Goal: Task Accomplishment & Management: Manage account settings

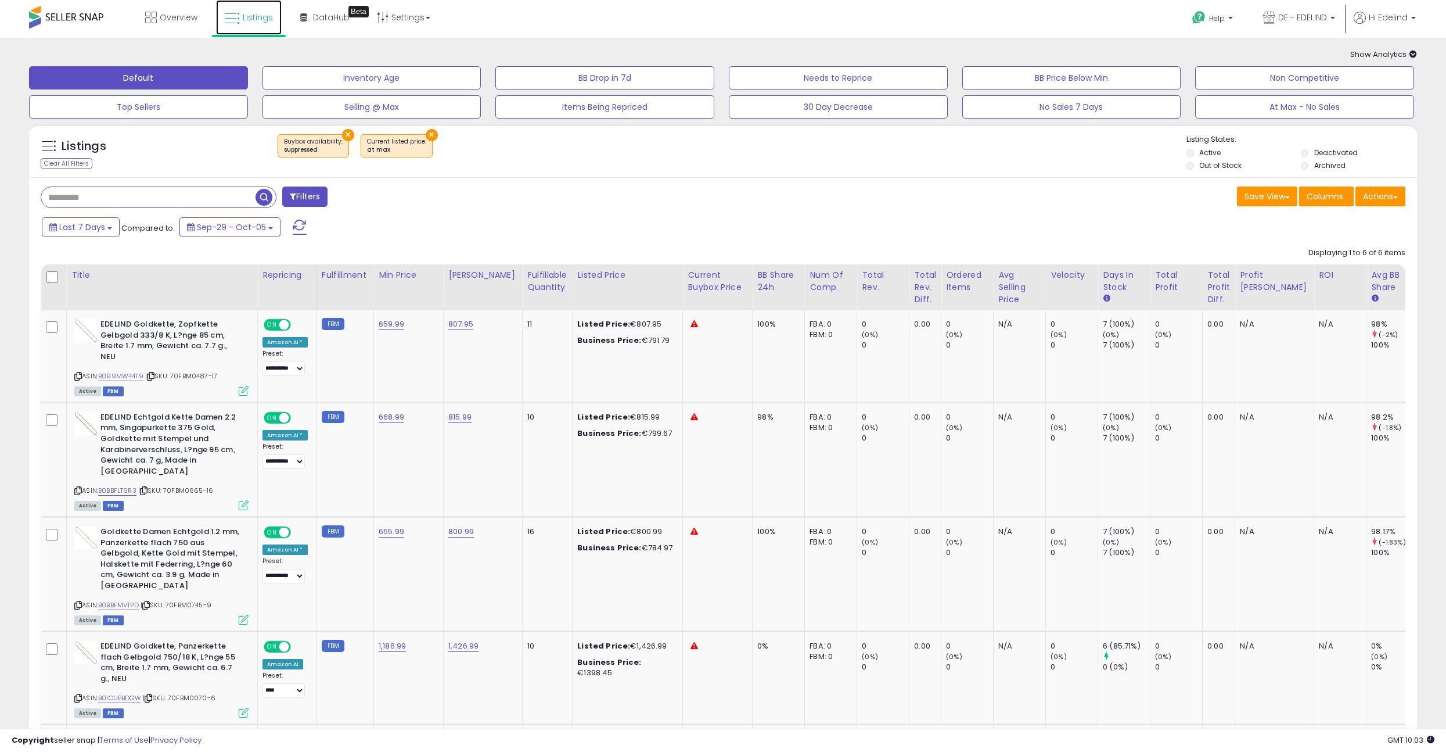
drag, startPoint x: 249, startPoint y: 11, endPoint x: 254, endPoint y: 17, distance: 8.3
click at [249, 12] on link "Listings" at bounding box center [249, 17] width 66 height 35
click at [254, 17] on span "Listings" at bounding box center [258, 18] width 30 height 12
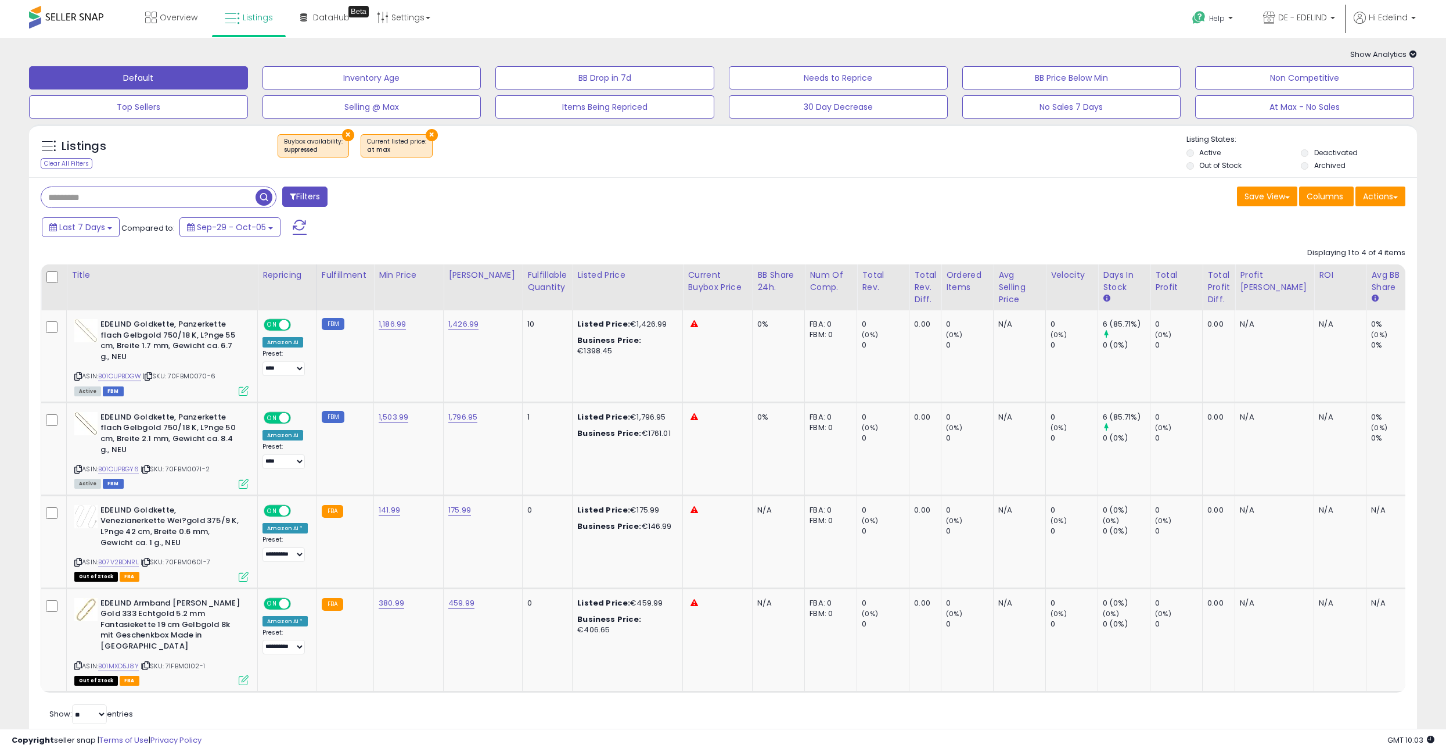
click at [347, 134] on button "×" at bounding box center [348, 135] width 12 height 12
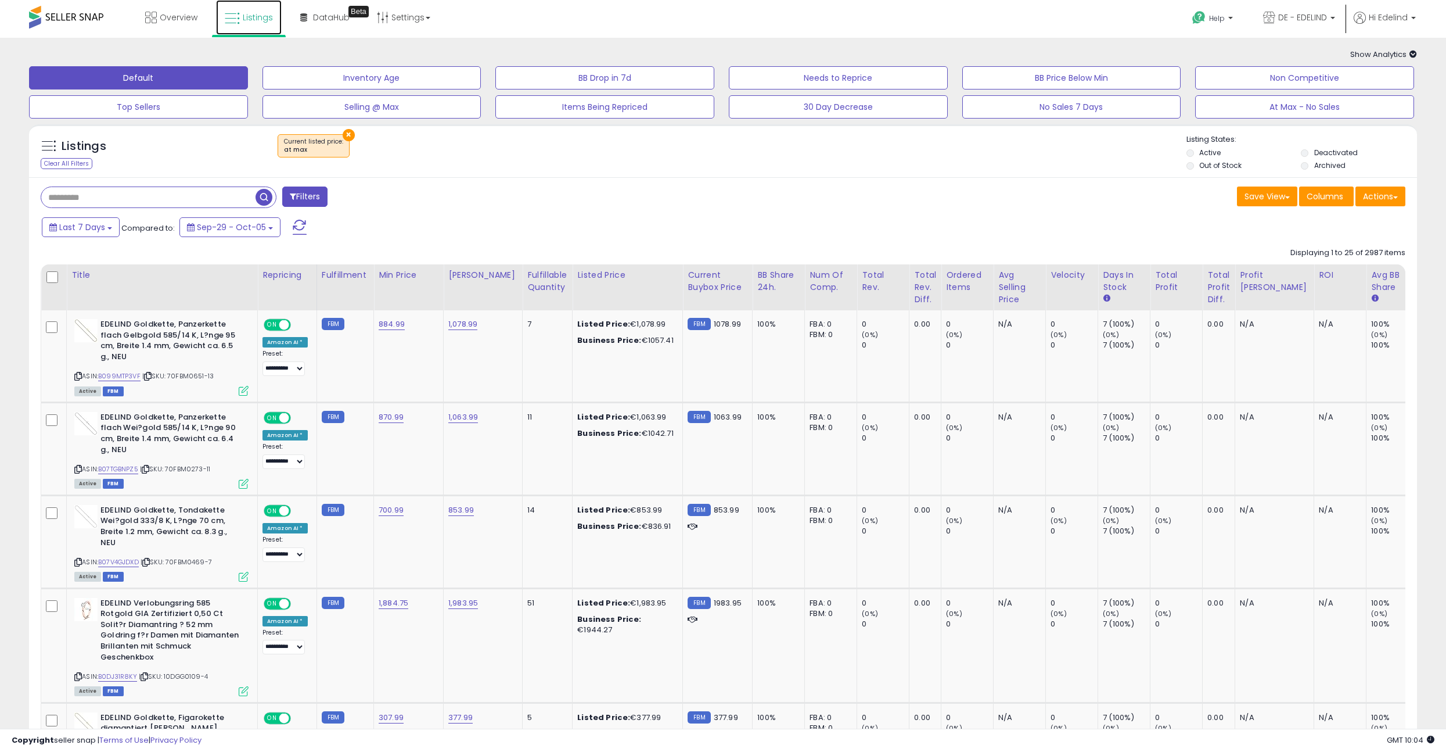
click at [239, 18] on icon at bounding box center [232, 18] width 15 height 15
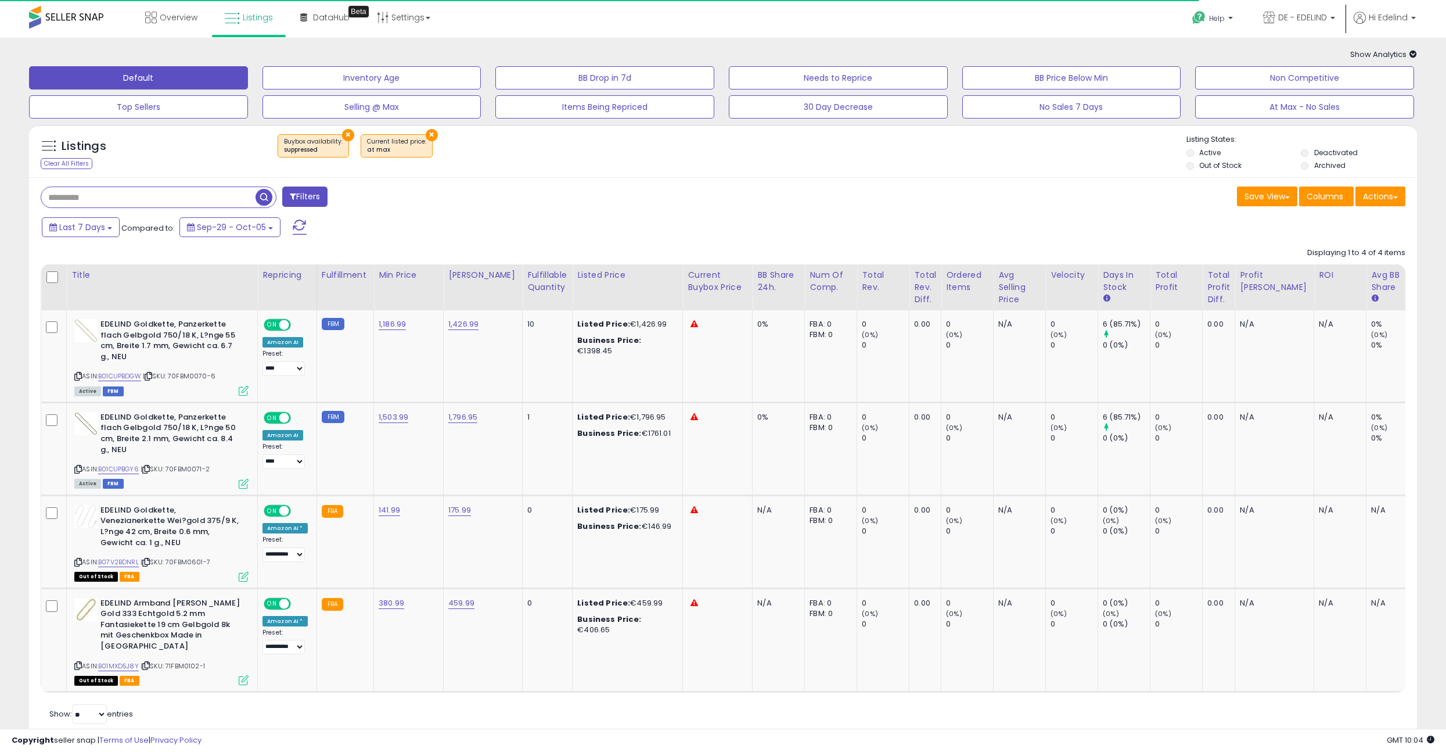
click at [434, 172] on div "Listings Clear All Filters × Buybox availability : suppressed × Current listed …" at bounding box center [723, 153] width 1388 height 39
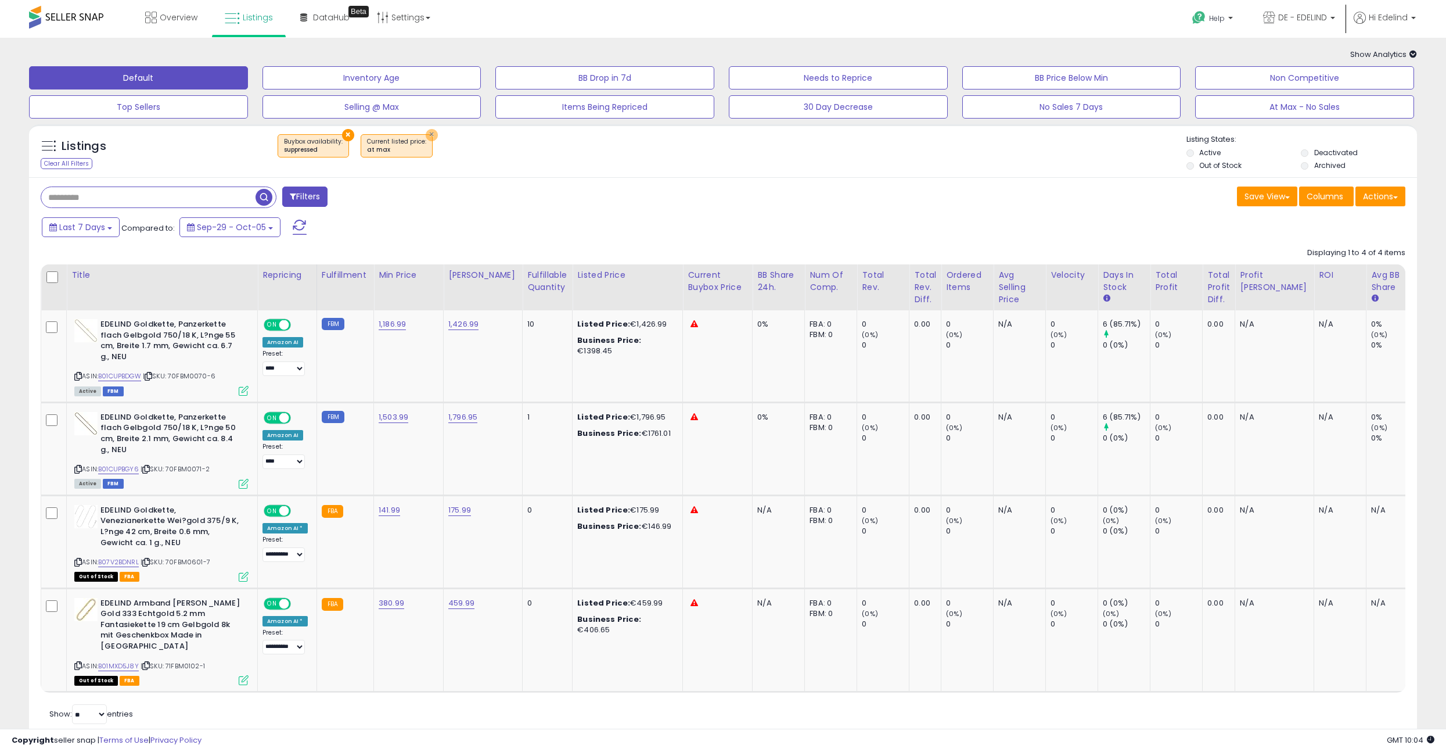
click at [426, 132] on button "×" at bounding box center [432, 135] width 12 height 12
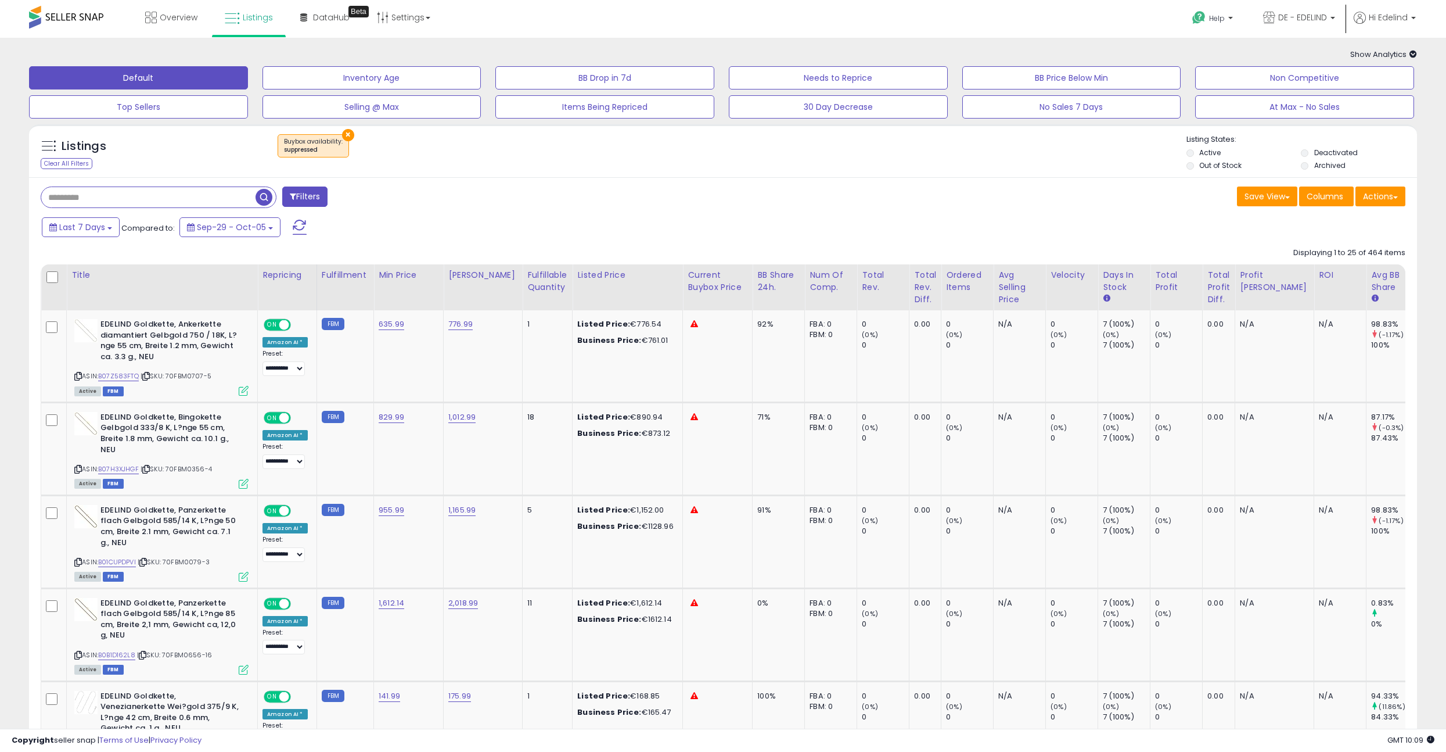
click at [458, 163] on div "× Buybox availability : suppressed" at bounding box center [725, 150] width 924 height 33
click at [250, 16] on span "Listings" at bounding box center [258, 18] width 30 height 12
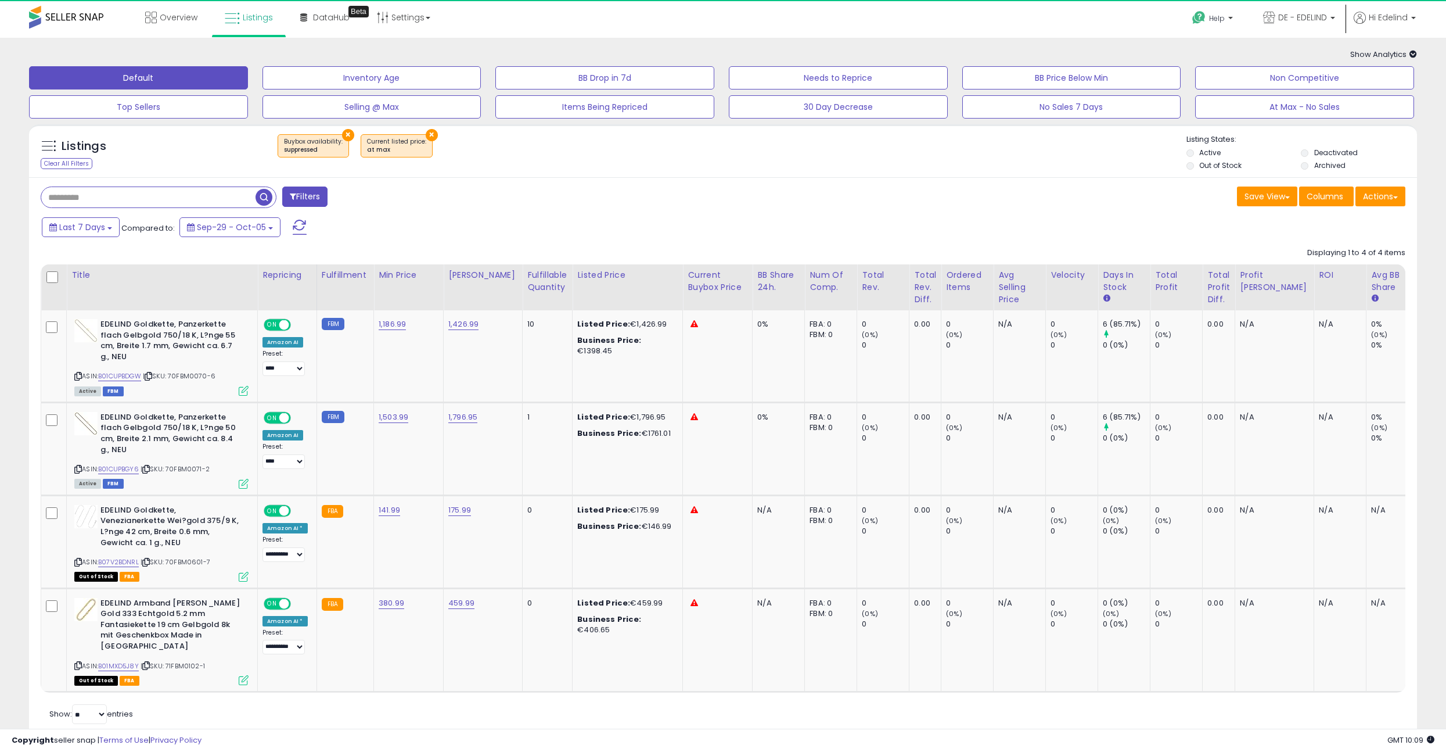
click at [716, 162] on div "× Buybox availability : suppressed × at max" at bounding box center [725, 150] width 924 height 33
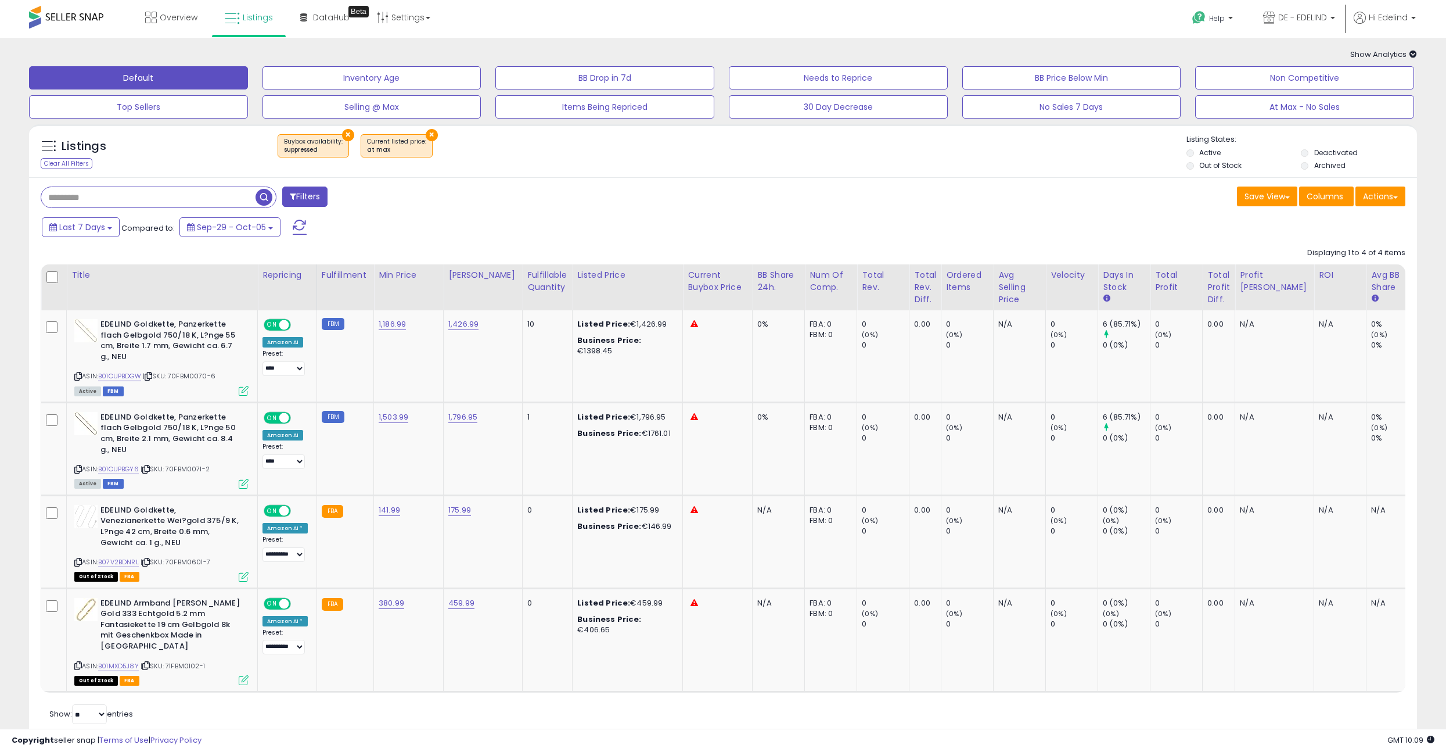
click at [645, 170] on div "Listings Clear All Filters × Buybox availability : suppressed × Current listed …" at bounding box center [723, 153] width 1388 height 39
click at [604, 167] on div "Listings Clear All Filters × Buybox availability : suppressed × Current listed …" at bounding box center [723, 153] width 1388 height 39
click at [253, 19] on span "Listings" at bounding box center [258, 18] width 30 height 12
click at [505, 41] on div "**********" at bounding box center [723, 410] width 1446 height 744
